Goal: Task Accomplishment & Management: Manage account settings

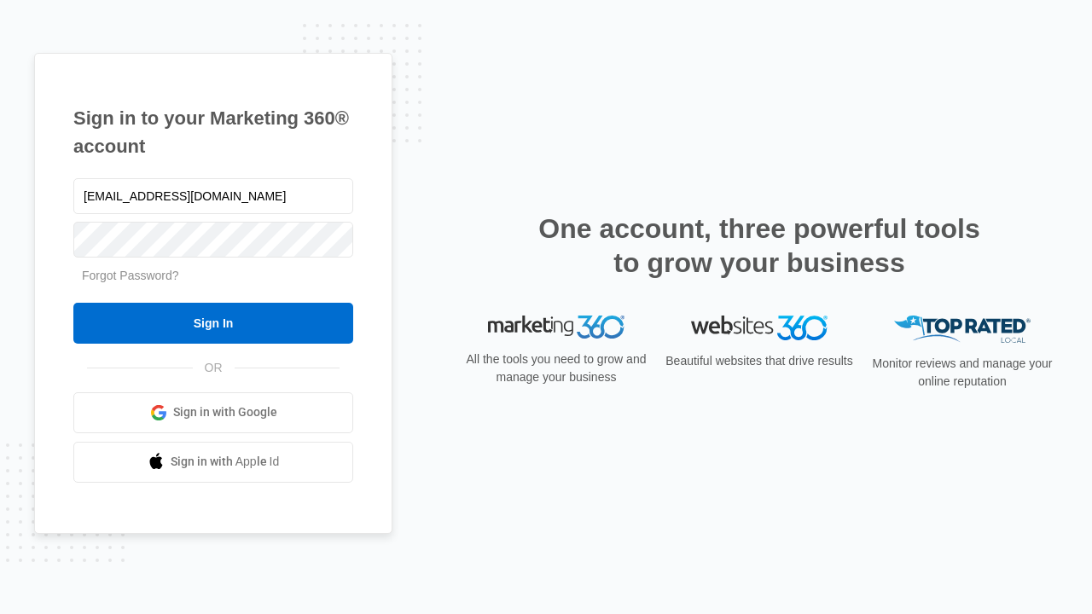
type input "dankie614@gmail.com"
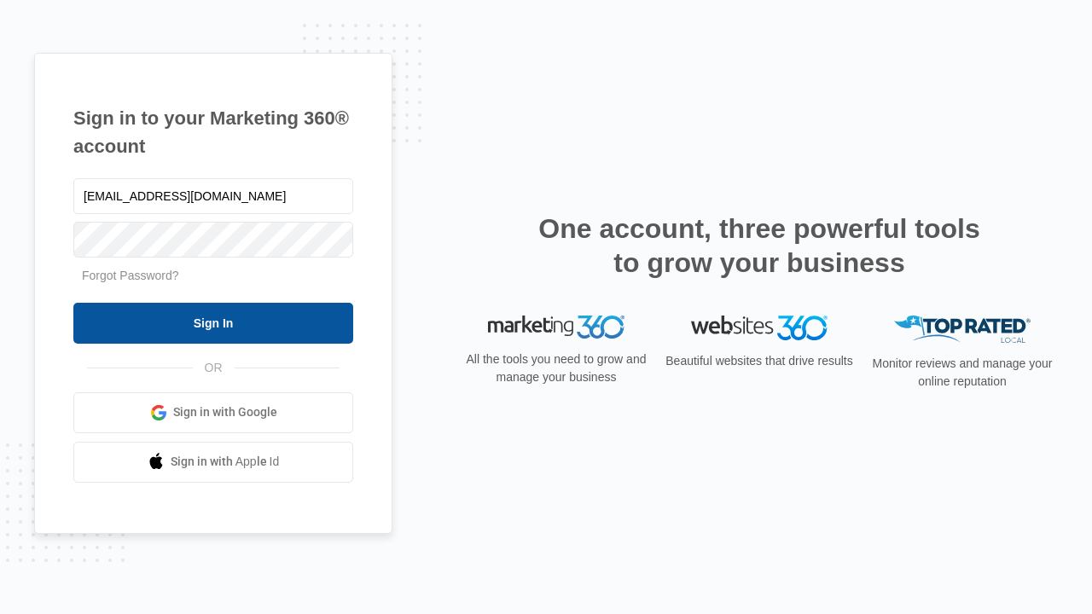
click at [213, 322] on input "Sign In" at bounding box center [213, 323] width 280 height 41
